Goal: Obtain resource: Download file/media

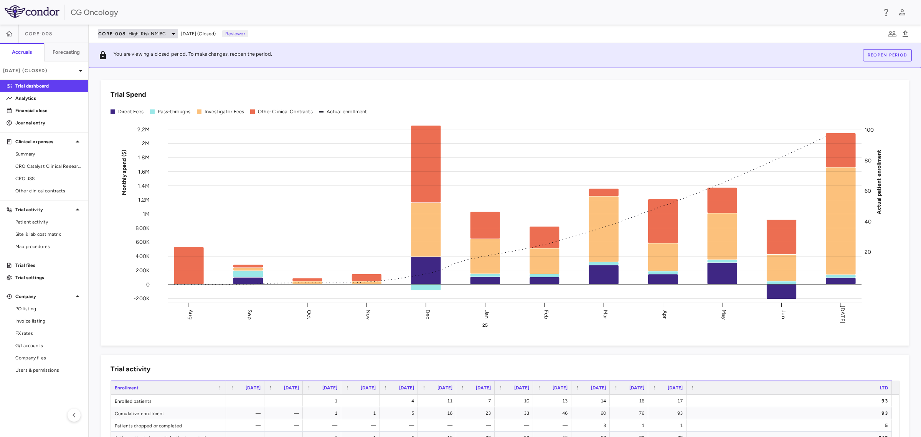
click at [170, 33] on icon at bounding box center [173, 33] width 9 height 9
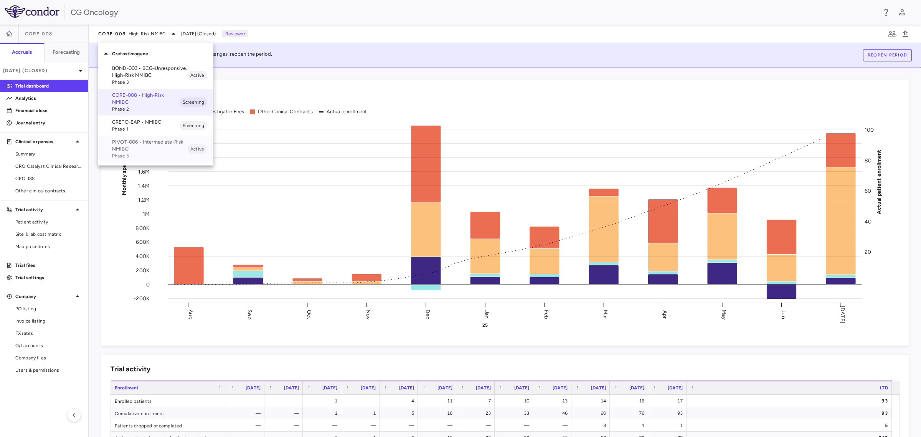
click at [146, 150] on p "PIVOT-006 • Intermediate-Risk NMIBC" at bounding box center [149, 146] width 75 height 14
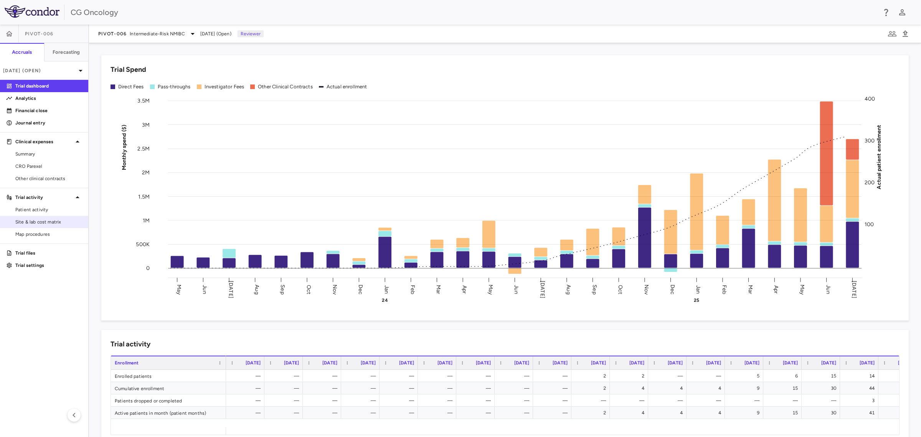
click at [41, 223] on span "Site & lab cost matrix" at bounding box center [48, 221] width 67 height 7
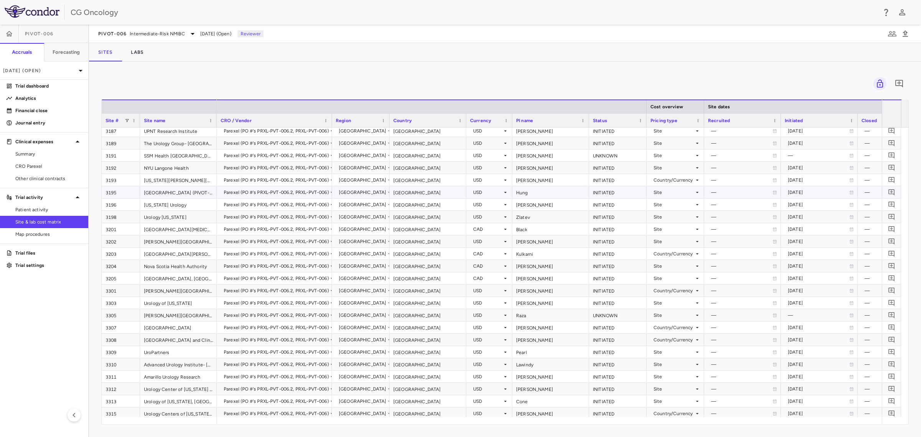
scroll to position [926, 0]
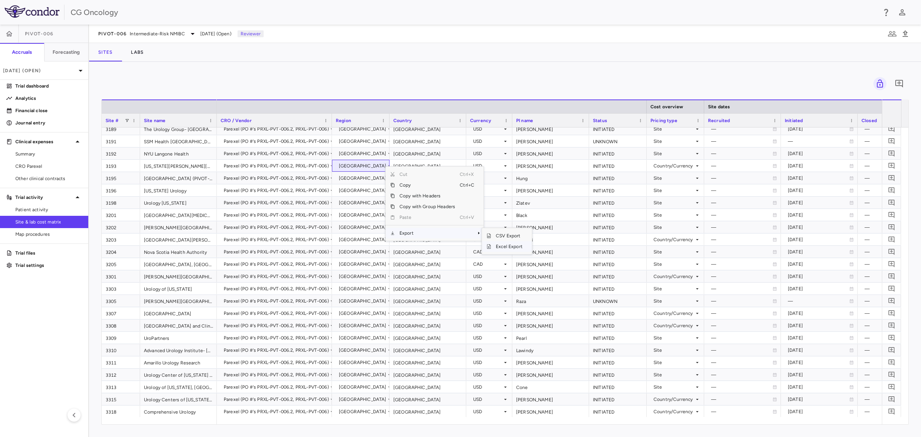
click at [509, 248] on span "Excel Export" at bounding box center [509, 246] width 36 height 11
drag, startPoint x: 55, startPoint y: 207, endPoint x: 59, endPoint y: 205, distance: 4.0
click at [55, 207] on span "Patient activity" at bounding box center [48, 209] width 67 height 7
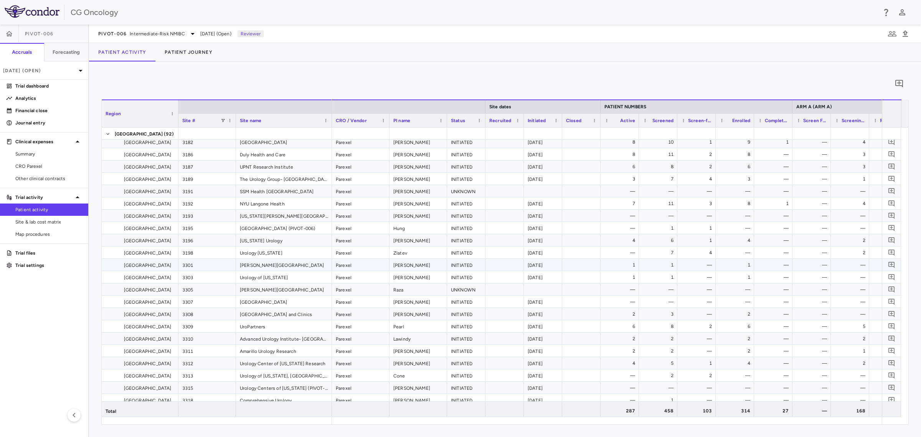
scroll to position [1000, 0]
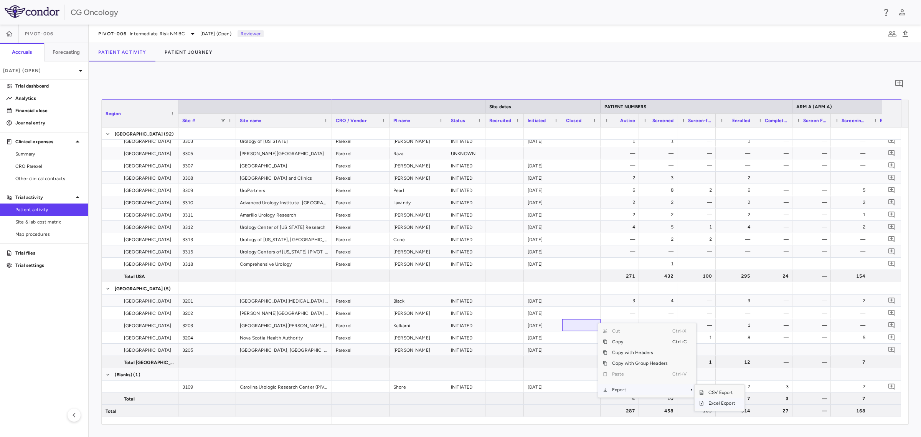
click at [717, 402] on span "Excel Export" at bounding box center [722, 403] width 36 height 11
